Goal: Check status: Check status

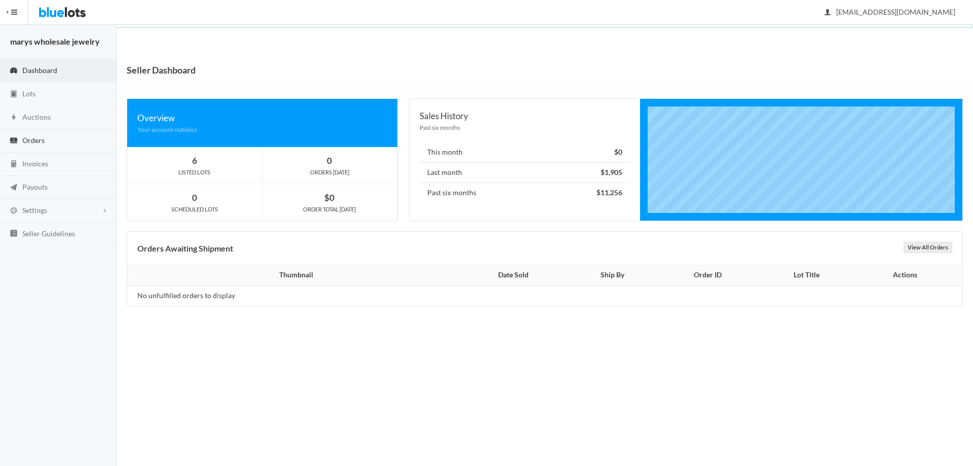
click at [35, 139] on span "Orders" at bounding box center [33, 140] width 22 height 9
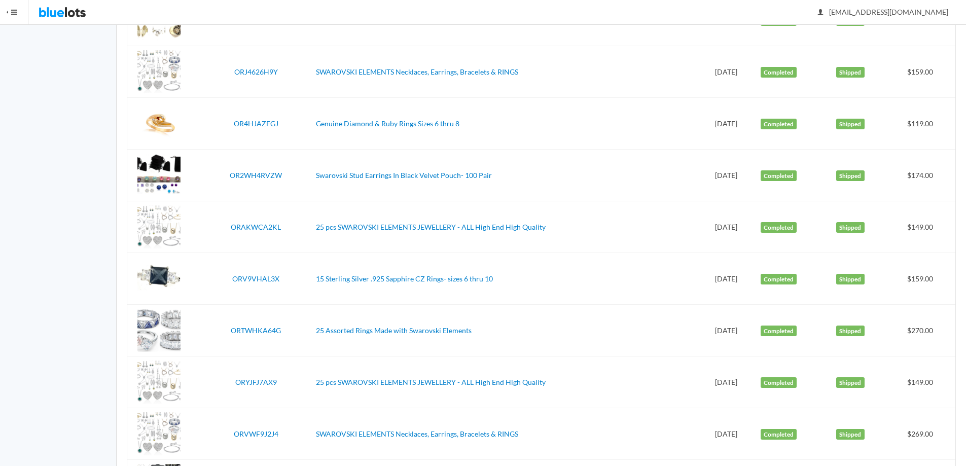
scroll to position [576, 0]
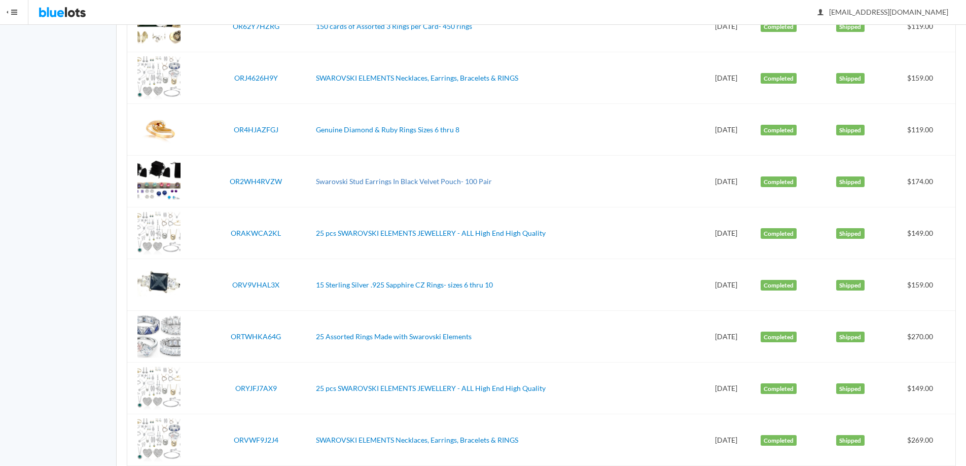
click at [445, 179] on link "Swarovski Stud Earrings In Black Velvet Pouch- 100 Pair" at bounding box center [404, 181] width 176 height 9
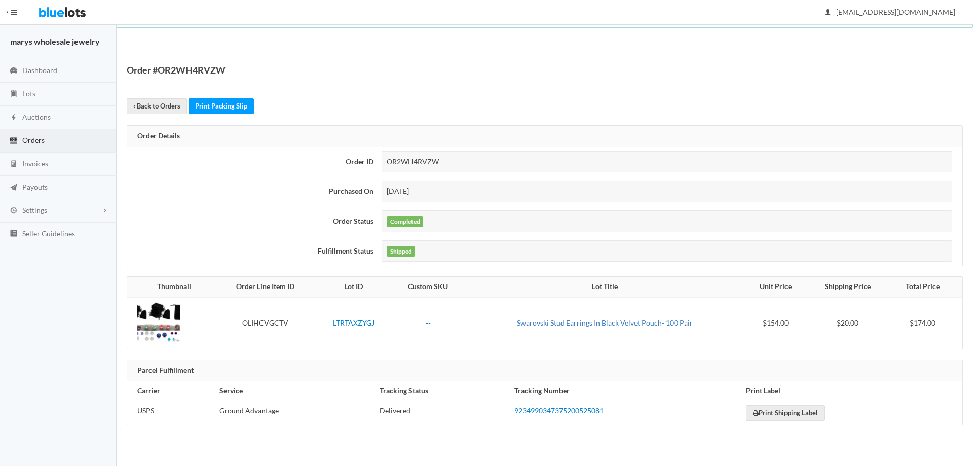
click at [659, 323] on link "Swarovski Stud Earrings In Black Velvet Pouch- 100 Pair" at bounding box center [605, 322] width 176 height 9
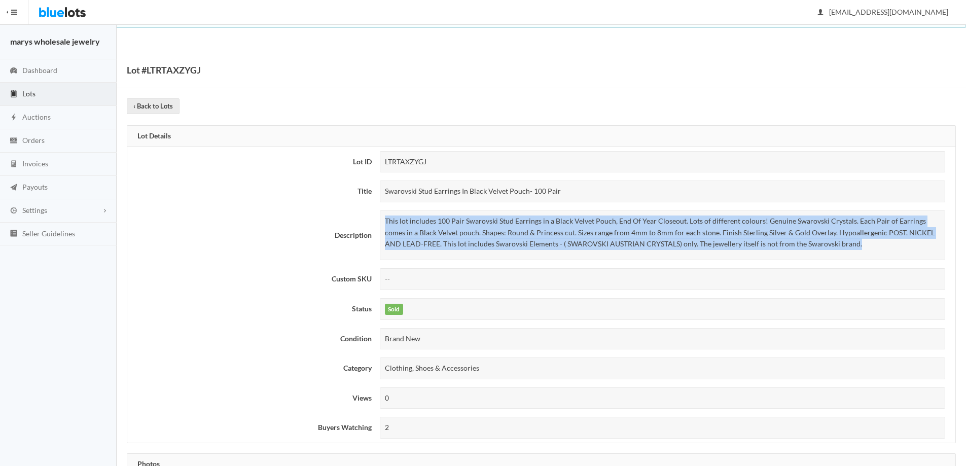
drag, startPoint x: 385, startPoint y: 220, endPoint x: 844, endPoint y: 245, distance: 459.6
click at [844, 245] on p "This lot includes 100 Pair Swarovski Stud Earrings in a Black Velvet Pouch, End…" at bounding box center [662, 232] width 555 height 34
copy p "This lot includes 100 Pair Swarovski Stud Earrings in a Black Velvet Pouch, End…"
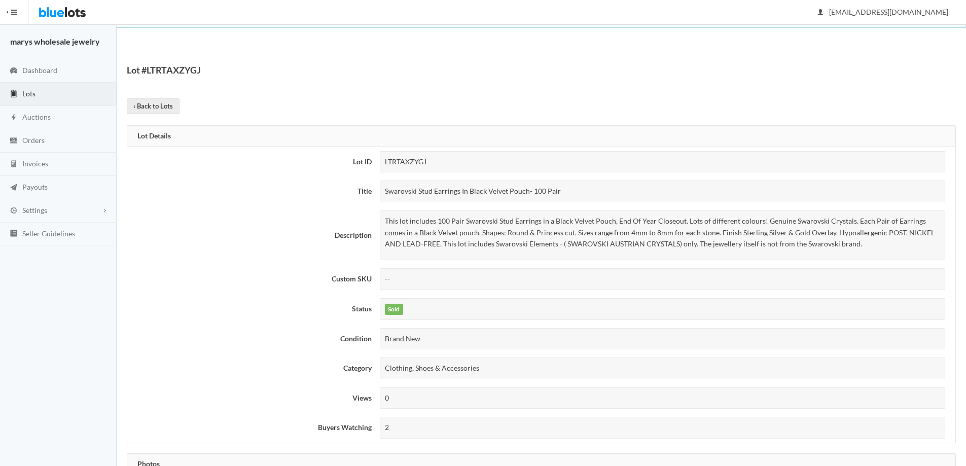
click at [598, 191] on div "Swarovski Stud Earrings In Black Velvet Pouch- 100 Pair" at bounding box center [662, 192] width 565 height 22
